Goal: Transaction & Acquisition: Obtain resource

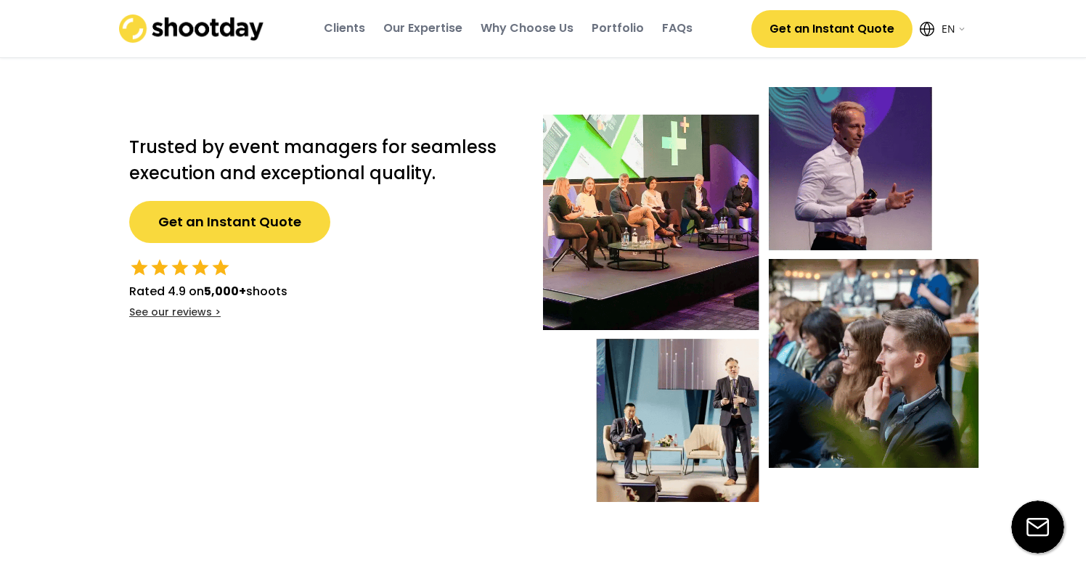
select select ""en""
click at [849, 33] on button "Get an Instant Quote" at bounding box center [831, 29] width 161 height 38
